Goal: Information Seeking & Learning: Learn about a topic

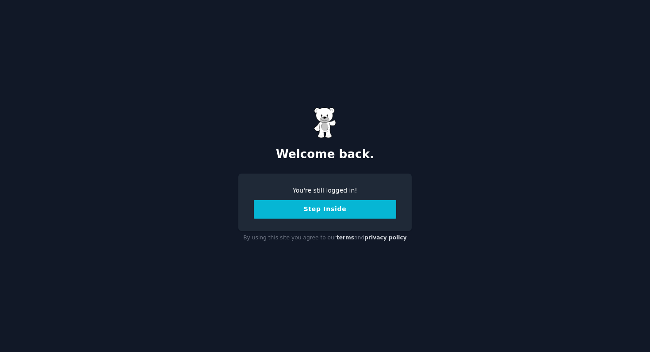
click at [325, 210] on button "Step Inside" at bounding box center [325, 209] width 142 height 19
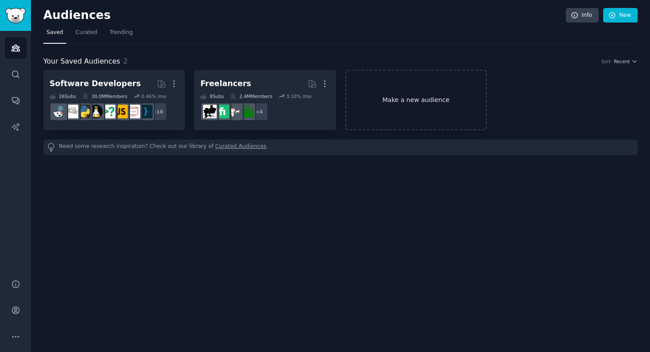
click at [393, 102] on link "Make a new audience" at bounding box center [415, 100] width 141 height 61
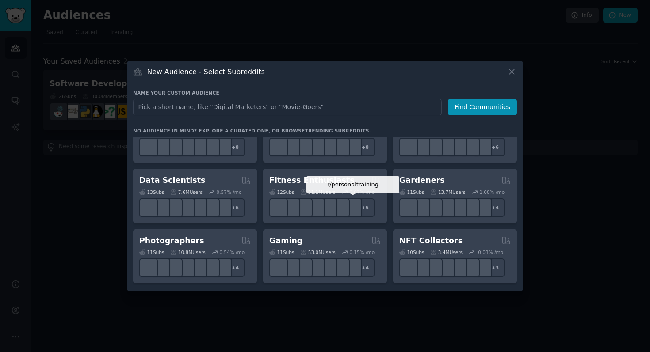
scroll to position [221, 0]
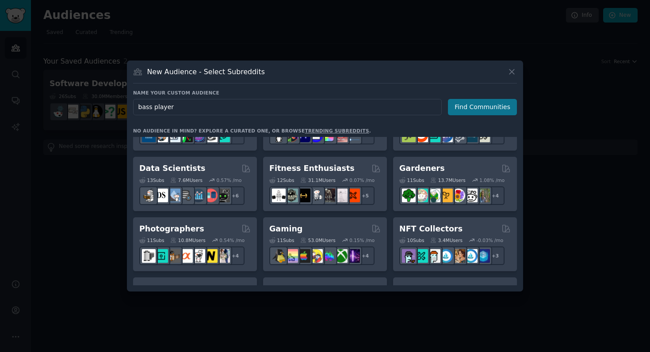
type input "bass player"
click at [485, 105] on button "Find Communities" at bounding box center [482, 107] width 69 height 16
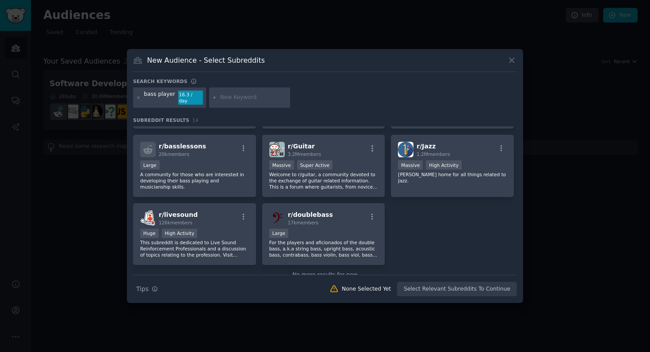
scroll to position [217, 0]
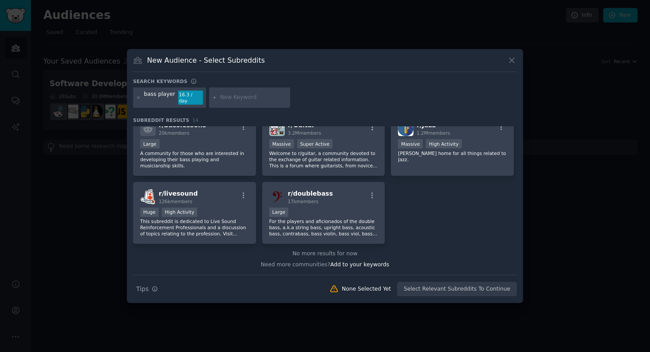
click at [550, 165] on div at bounding box center [325, 176] width 650 height 352
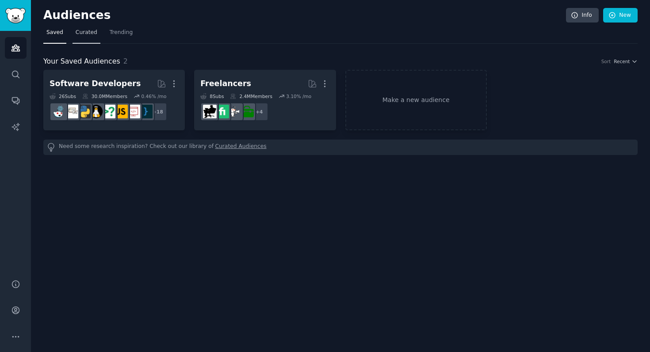
click at [87, 33] on span "Curated" at bounding box center [87, 33] width 22 height 8
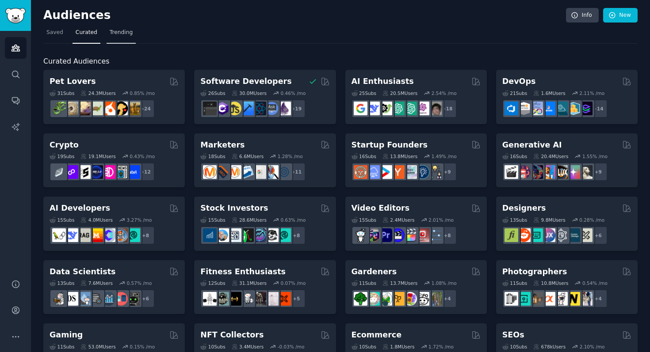
click at [123, 30] on span "Trending" at bounding box center [121, 33] width 23 height 8
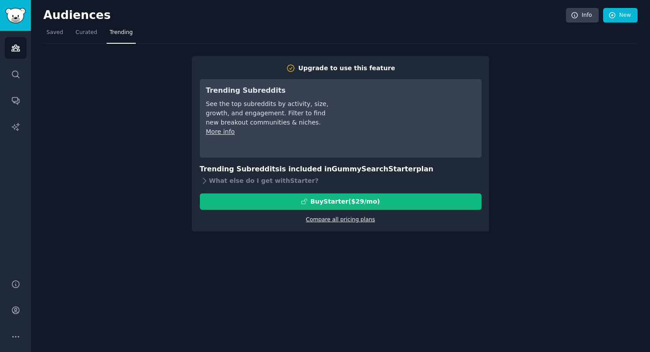
click at [334, 220] on link "Compare all pricing plans" at bounding box center [340, 220] width 69 height 6
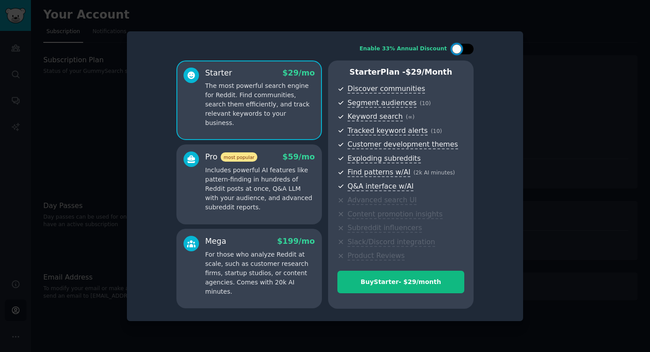
click at [461, 53] on div at bounding box center [462, 49] width 22 height 11
checkbox input "false"
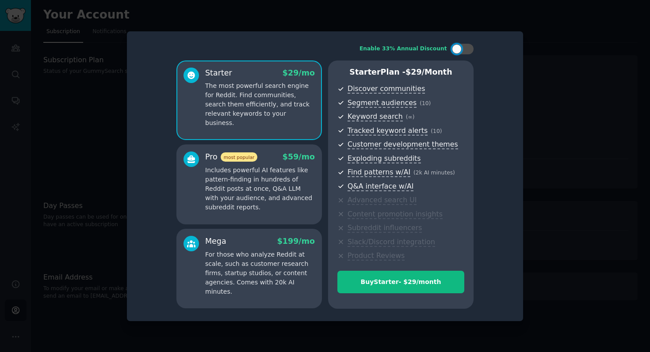
click at [531, 103] on div at bounding box center [325, 176] width 650 height 352
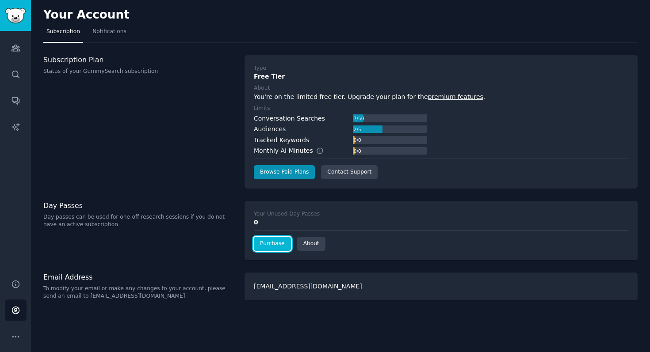
click at [276, 240] on link "Purchase" at bounding box center [272, 244] width 37 height 14
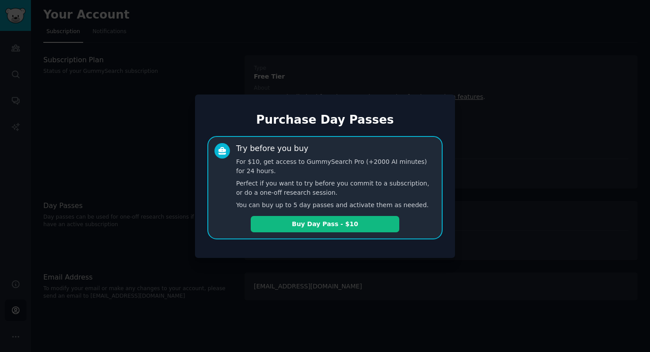
click at [541, 162] on div at bounding box center [325, 176] width 650 height 352
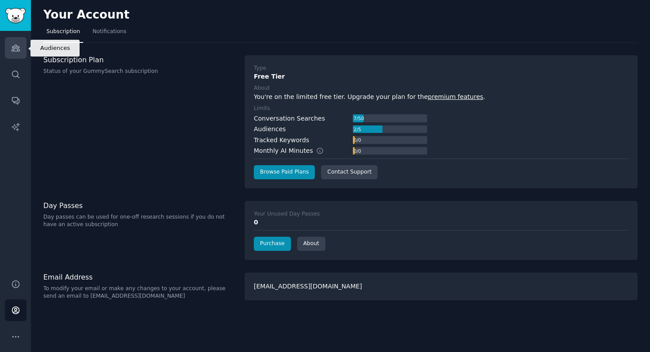
click at [14, 45] on icon "Sidebar" at bounding box center [15, 47] width 9 height 9
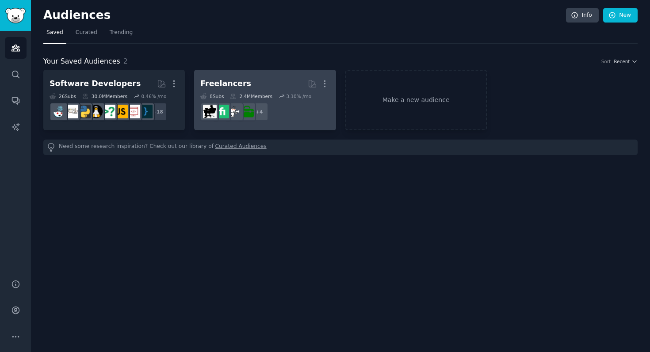
click at [267, 84] on h2 "Freelancers More" at bounding box center [264, 83] width 129 height 15
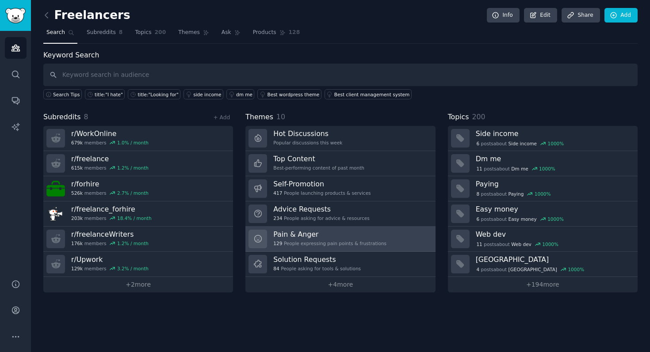
click at [325, 237] on h3 "Pain & Anger" at bounding box center [329, 234] width 113 height 9
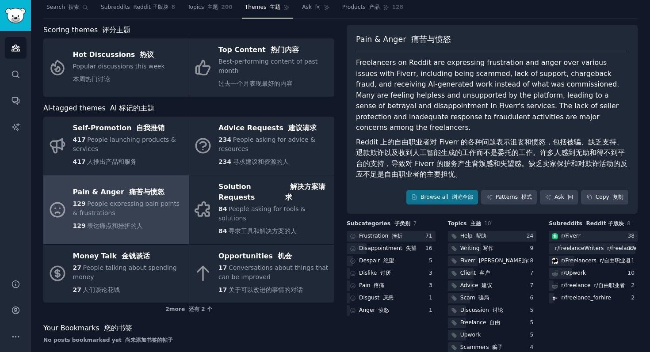
scroll to position [29, 0]
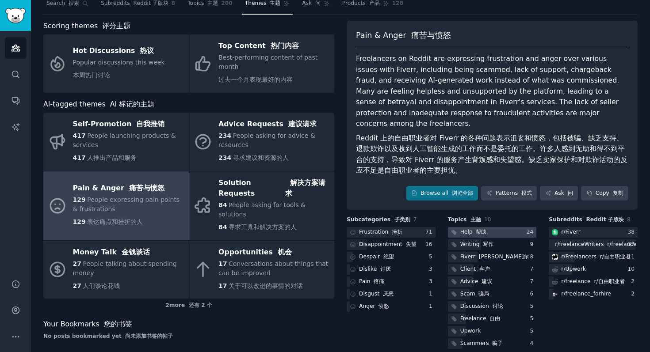
click at [469, 229] on div "Help 帮助" at bounding box center [473, 233] width 27 height 8
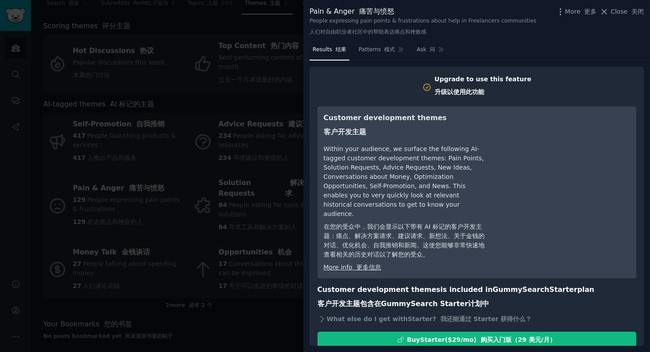
click at [258, 158] on div at bounding box center [325, 176] width 650 height 352
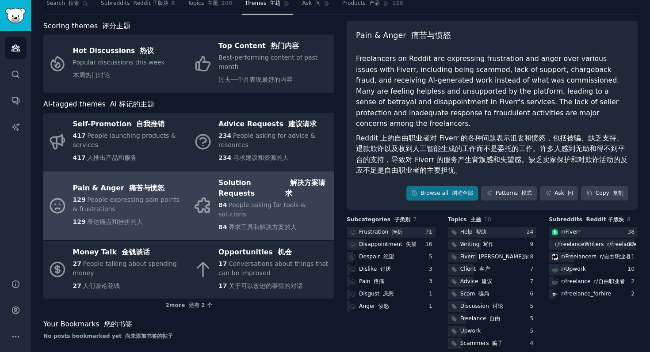
click at [274, 205] on div "84 People asking for tools & solutions 84 寻求工具和解决方案的人" at bounding box center [273, 218] width 111 height 35
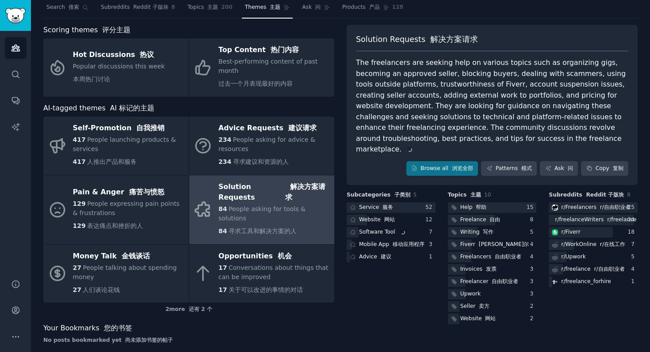
scroll to position [29, 0]
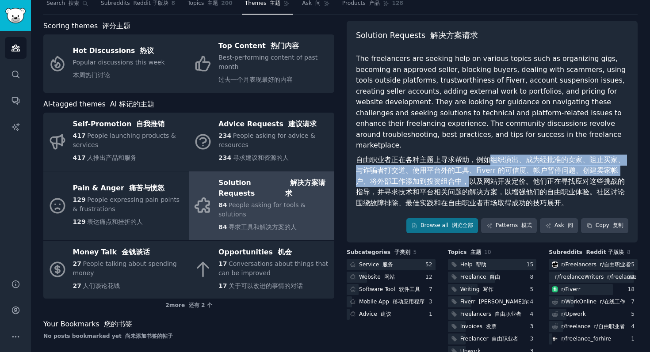
drag, startPoint x: 484, startPoint y: 149, endPoint x: 452, endPoint y: 169, distance: 37.8
click at [452, 169] on font "自由职业者正在各种主题上寻求帮助，例如组织演出、成为经批准的卖家、阻止买家、与诈骗者打交道、使用平台外的工具、Fiverr 的可信度、帐户暂停问题、创建卖家帐…" at bounding box center [490, 182] width 269 height 52
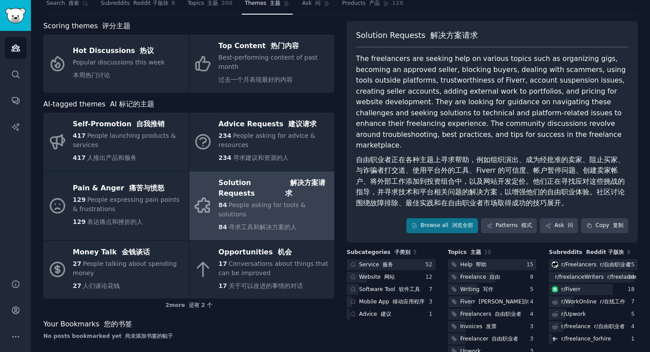
click at [458, 169] on font "自由职业者正在各种主题上寻求帮助，例如组织演出、成为经批准的卖家、阻止买家、与诈骗者打交道、使用平台外的工具、Fiverr 的可信度、帐户暂停问题、创建卖家帐…" at bounding box center [490, 182] width 269 height 52
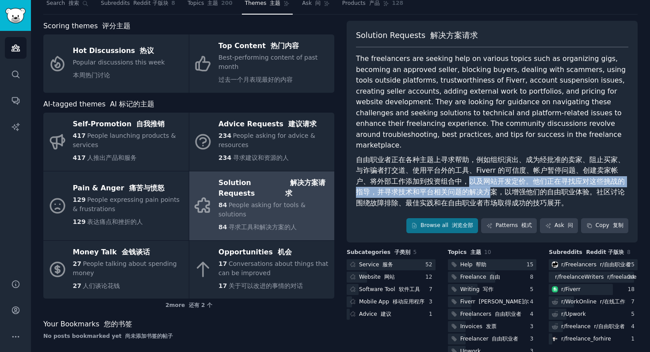
drag, startPoint x: 449, startPoint y: 169, endPoint x: 482, endPoint y: 181, distance: 35.2
click at [481, 180] on font "自由职业者正在各种主题上寻求帮助，例如组织演出、成为经批准的卖家、阻止买家、与诈骗者打交道、使用平台外的工具、Fiverr 的可信度、帐户暂停问题、创建卖家帐…" at bounding box center [490, 182] width 269 height 52
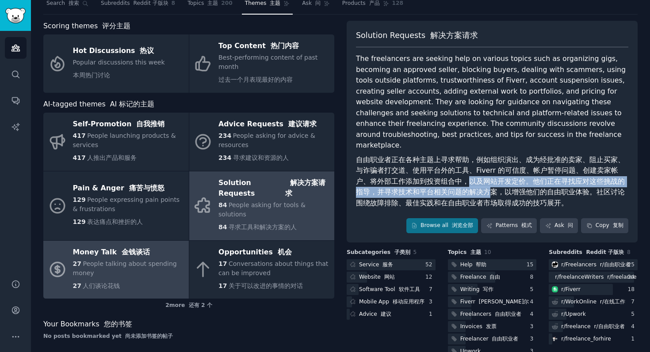
click at [128, 259] on div "27 People talking about spending money 27 人们谈论花钱" at bounding box center [128, 276] width 111 height 35
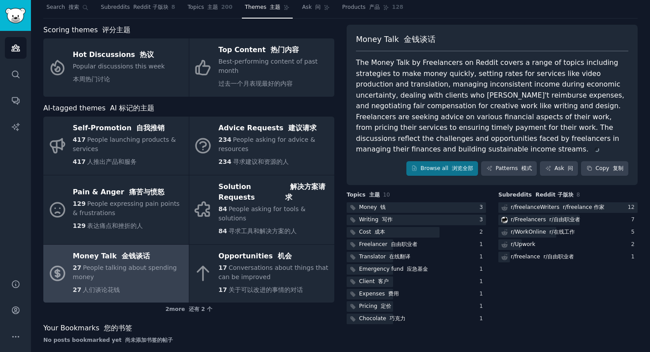
scroll to position [29, 0]
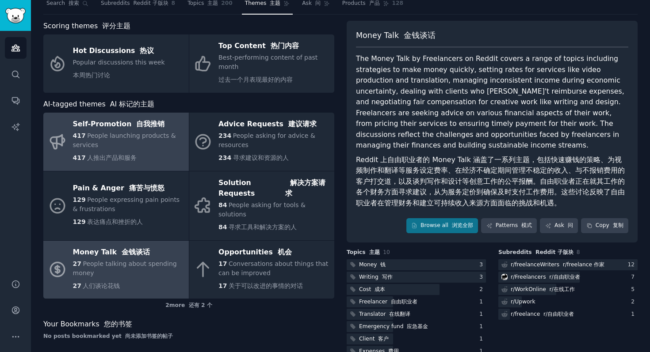
click at [133, 141] on div "417 People launching products & services 417 人推出产品和服务" at bounding box center [128, 148] width 111 height 35
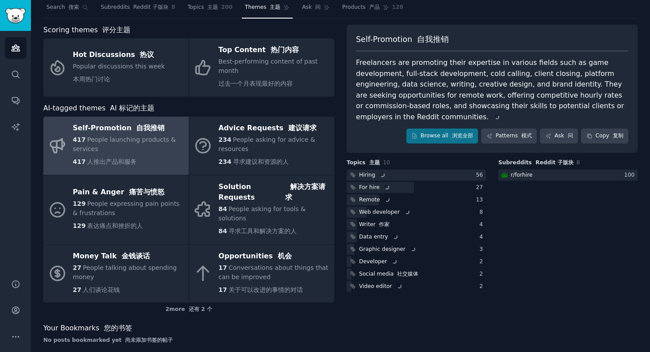
scroll to position [29, 0]
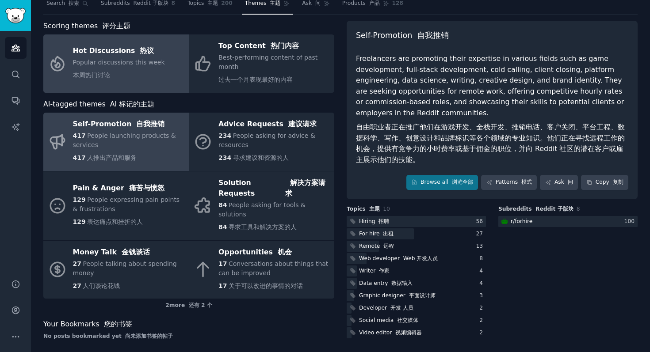
click at [145, 67] on div "Popular discussions this week 本周热门讨论" at bounding box center [119, 71] width 92 height 26
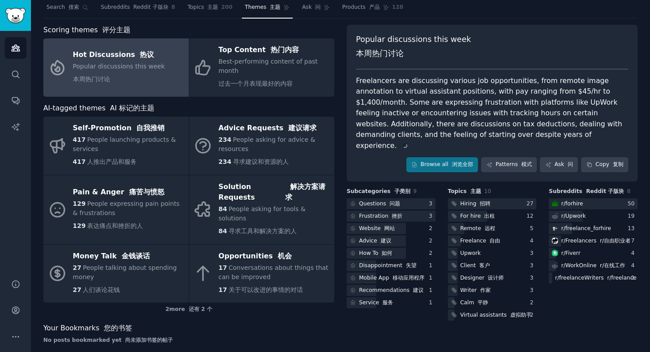
scroll to position [29, 0]
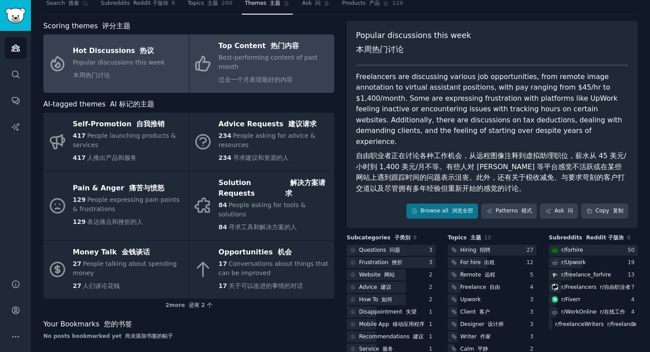
click at [248, 74] on div "Best-performing content of past month 过去一个月表现最好的内容" at bounding box center [273, 70] width 111 height 35
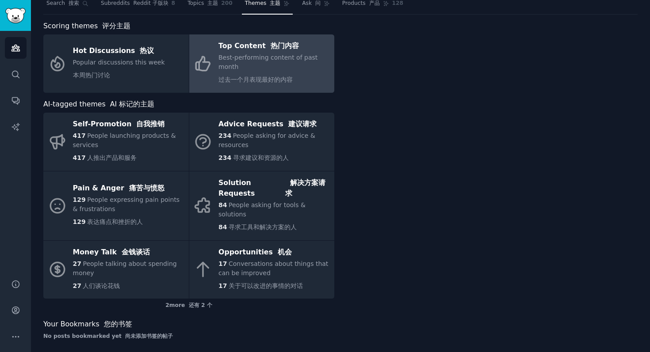
scroll to position [25, 0]
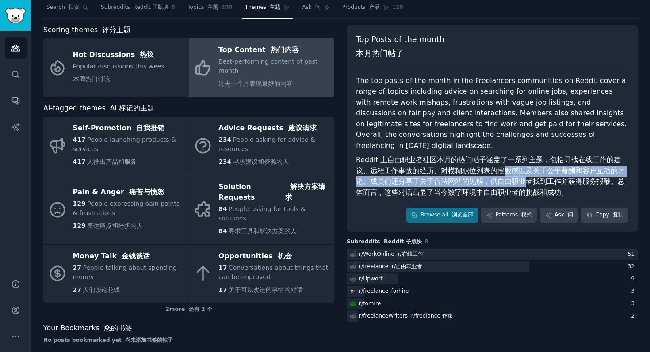
drag, startPoint x: 502, startPoint y: 160, endPoint x: 518, endPoint y: 171, distance: 20.2
click at [518, 171] on font "Reddit 上自由职业者社区本月的热门帖子涵盖了一系列主题，包括寻找在线工作的建议、远程工作事故的经历、对模糊职位列表的挫败感以及关于公平薪酬和客户互动的讨…" at bounding box center [490, 176] width 269 height 41
click at [180, 303] on div "2 more 还有 2 个" at bounding box center [188, 310] width 291 height 14
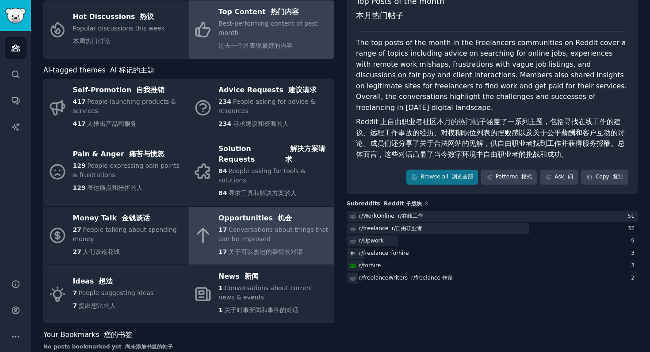
scroll to position [64, 0]
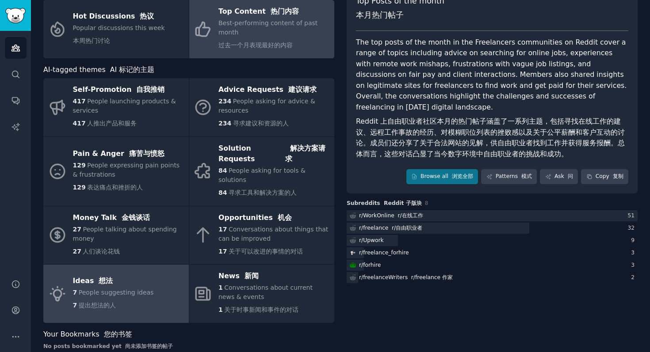
click at [155, 276] on link "Ideas 想法 7 People suggesting ideas 7 提出想法的人" at bounding box center [115, 294] width 145 height 58
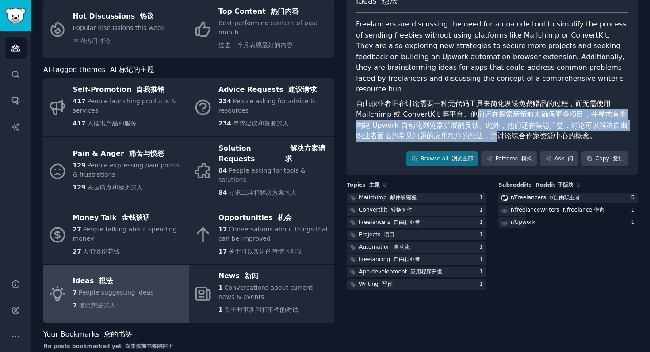
drag, startPoint x: 465, startPoint y: 109, endPoint x: 490, endPoint y: 121, distance: 27.1
click at [490, 121] on font "自由职业者正在讨论需要一种无代码工具来简化发送免费赠品的过程，而无需使用 Mailchimp 或 ConvertKit 等平台。他们还在探索新策略来确保更多项…" at bounding box center [492, 120] width 272 height 43
click at [428, 269] on font "应用程序开发" at bounding box center [426, 272] width 32 height 6
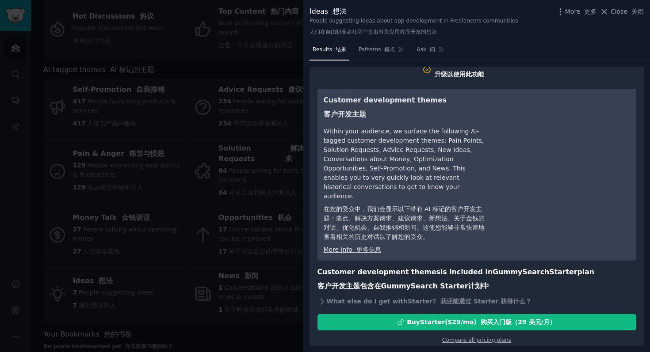
scroll to position [29, 0]
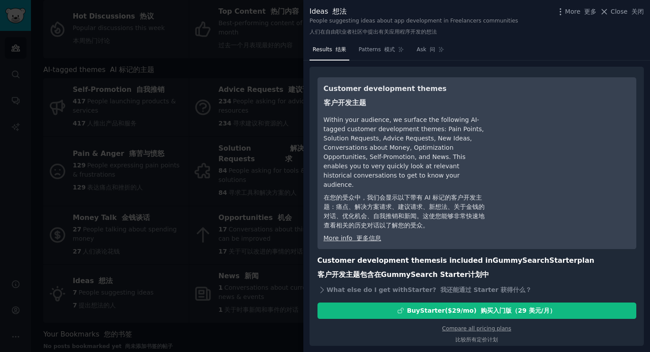
click at [235, 232] on div at bounding box center [325, 176] width 650 height 352
